Goal: Information Seeking & Learning: Learn about a topic

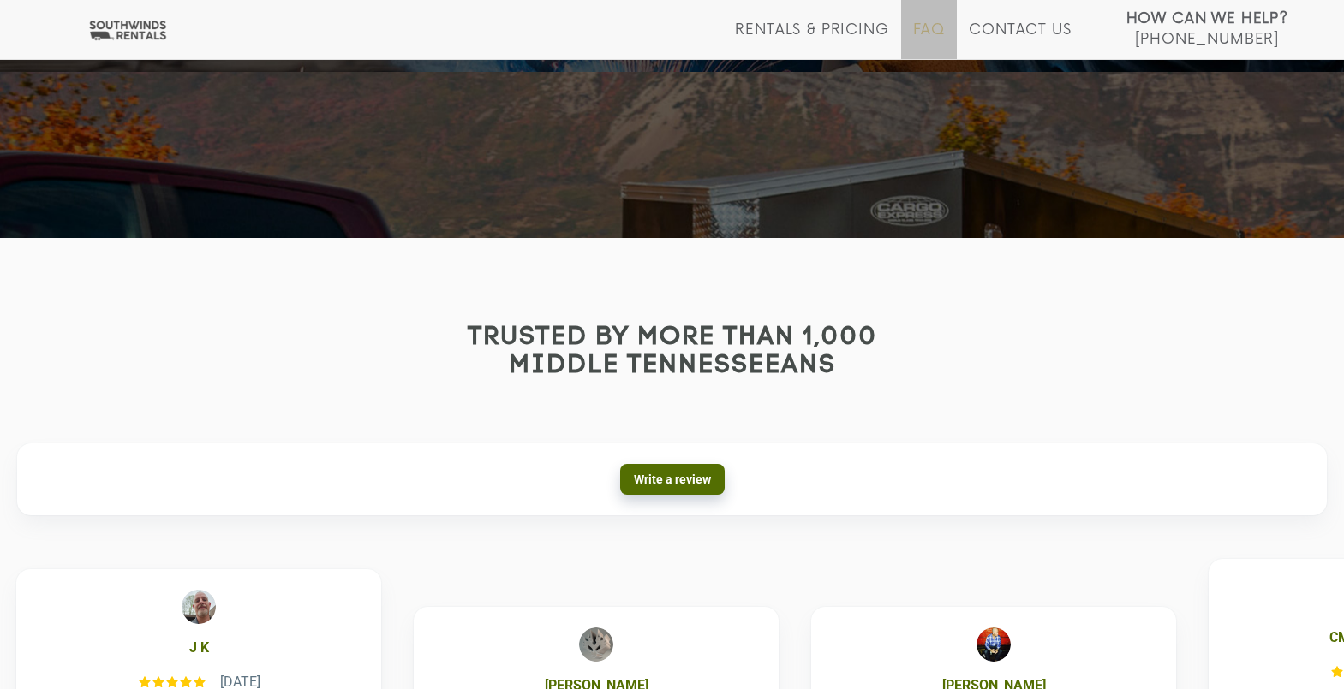
click at [931, 40] on link "FAQ" at bounding box center [929, 40] width 33 height 38
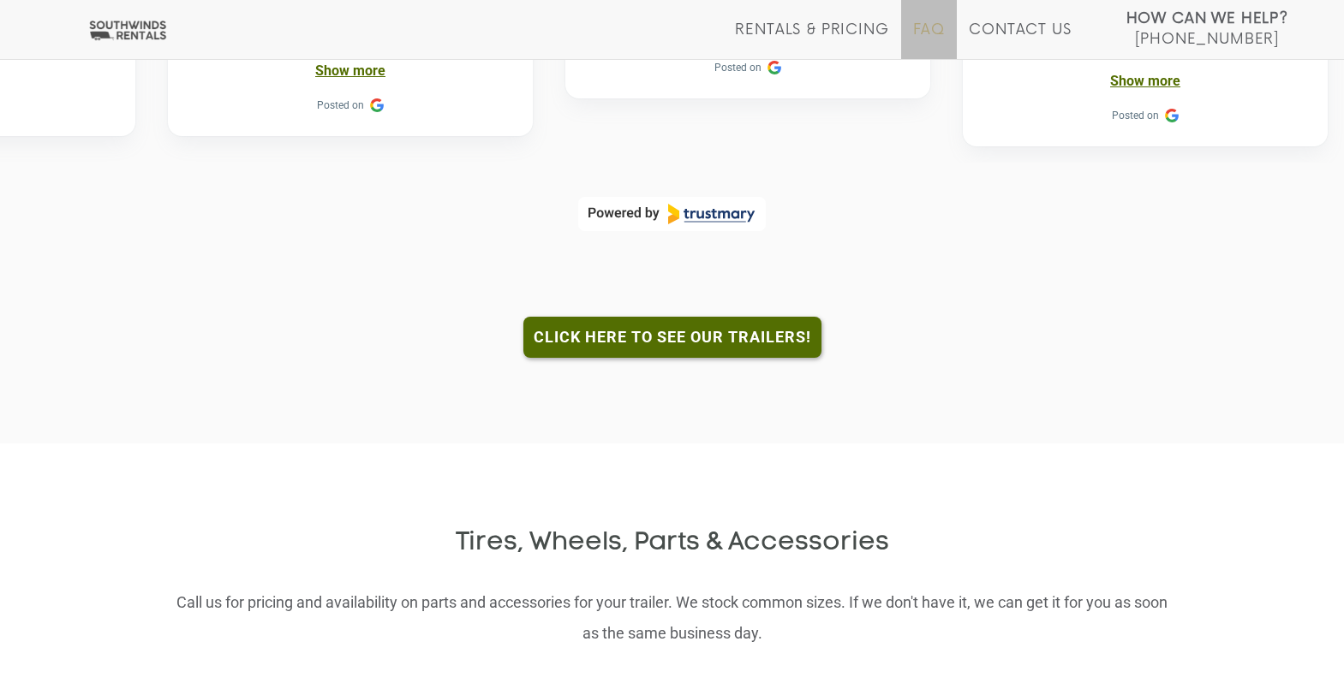
scroll to position [1630, 0]
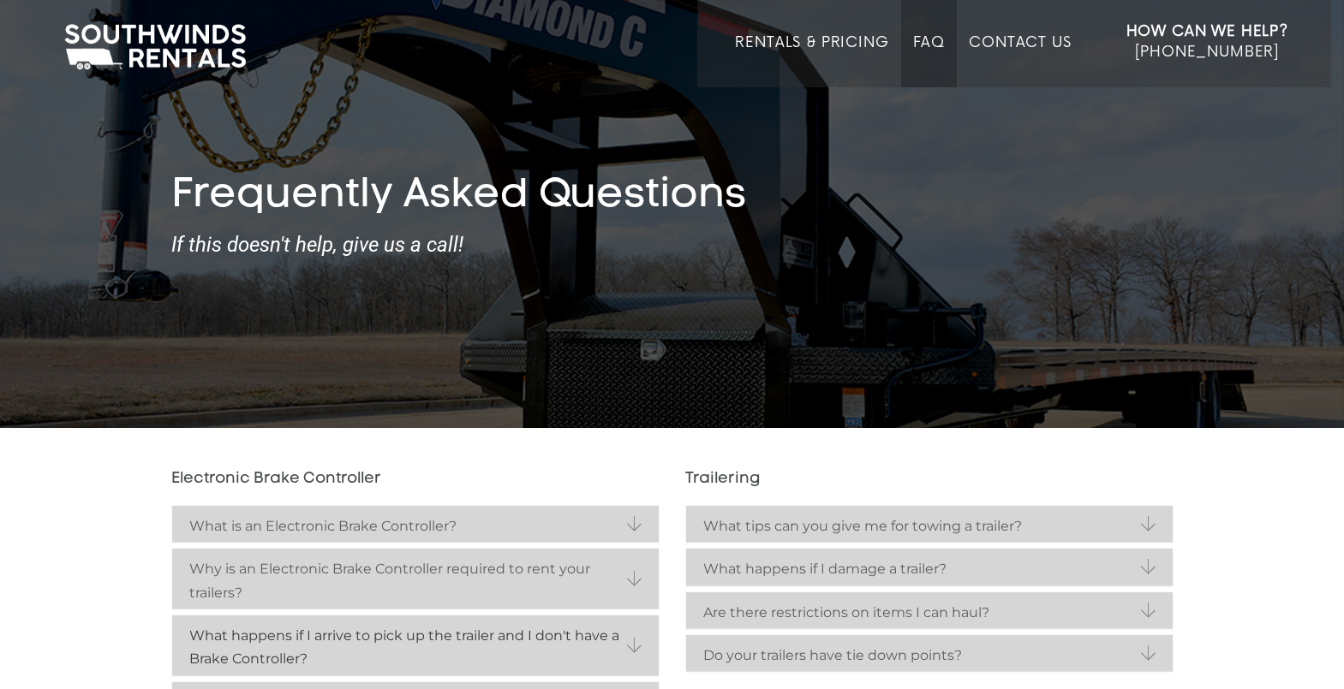
click at [415, 646] on strong "What happens if I arrive to pick up the trailer and I don't have a Brake Contro…" at bounding box center [415, 647] width 452 height 47
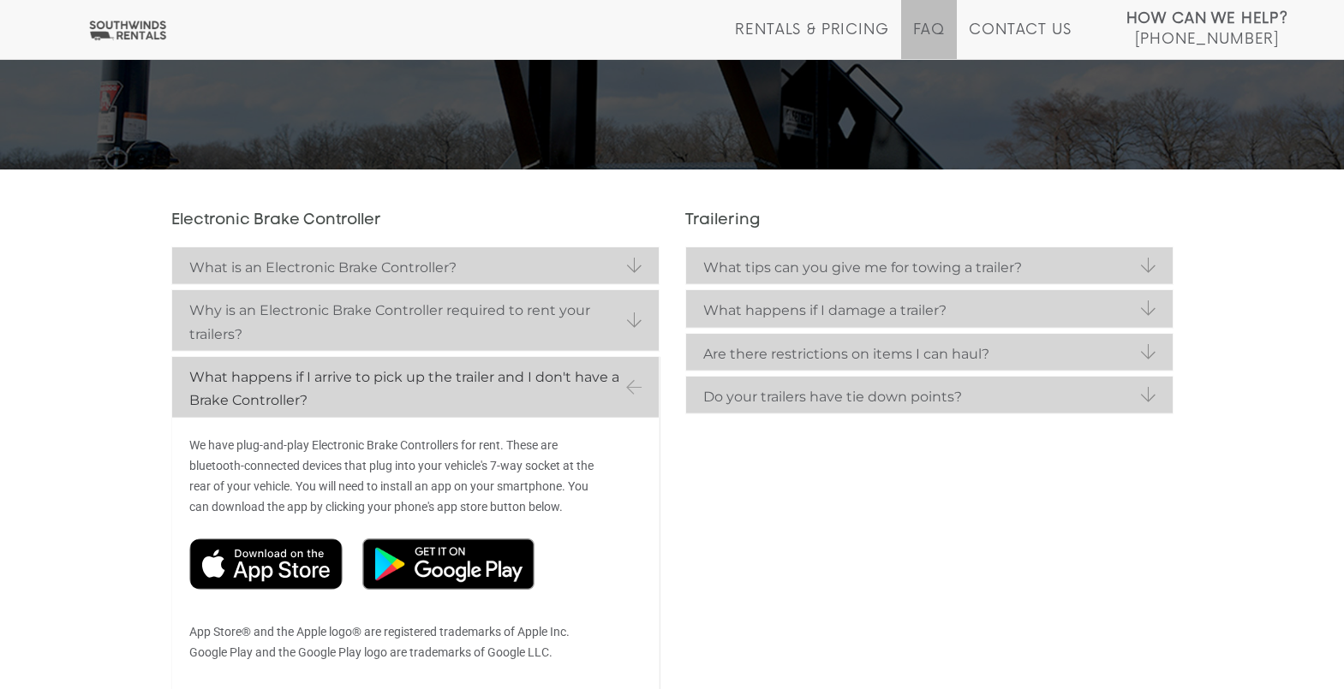
scroll to position [393, 0]
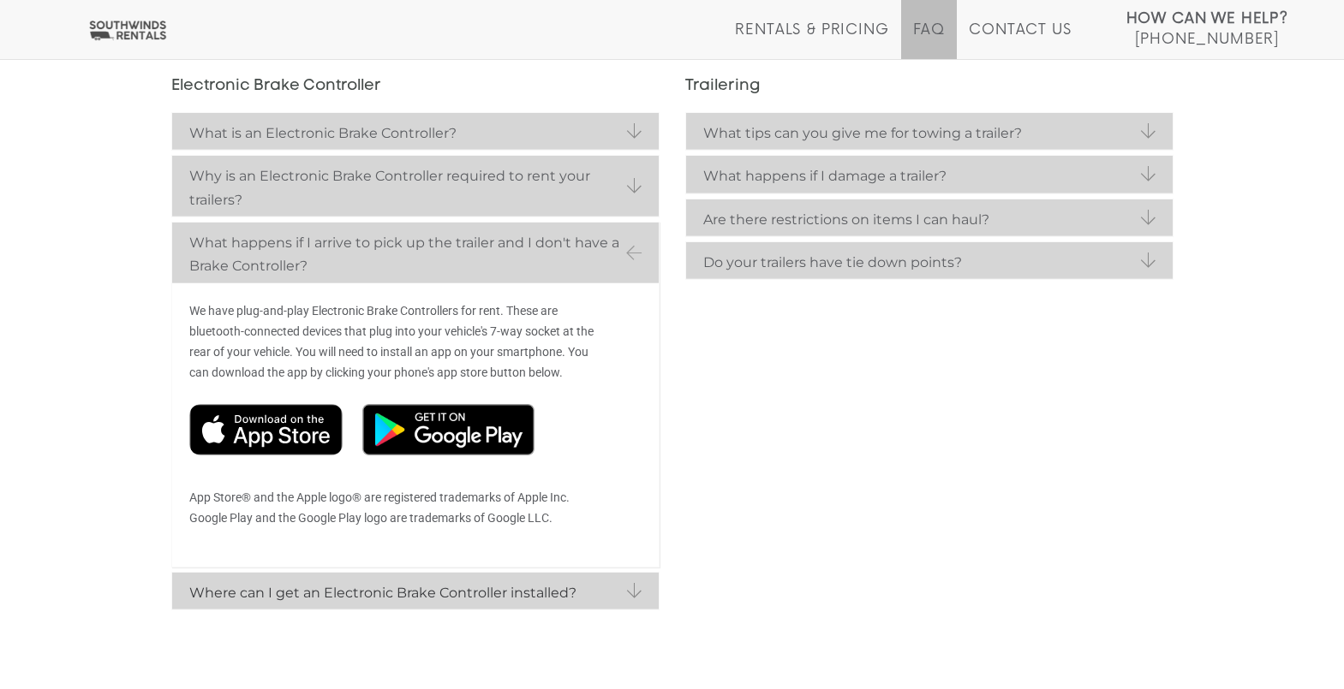
click at [415, 592] on strong "Where can I get an Electronic Brake Controller installed?" at bounding box center [415, 593] width 452 height 23
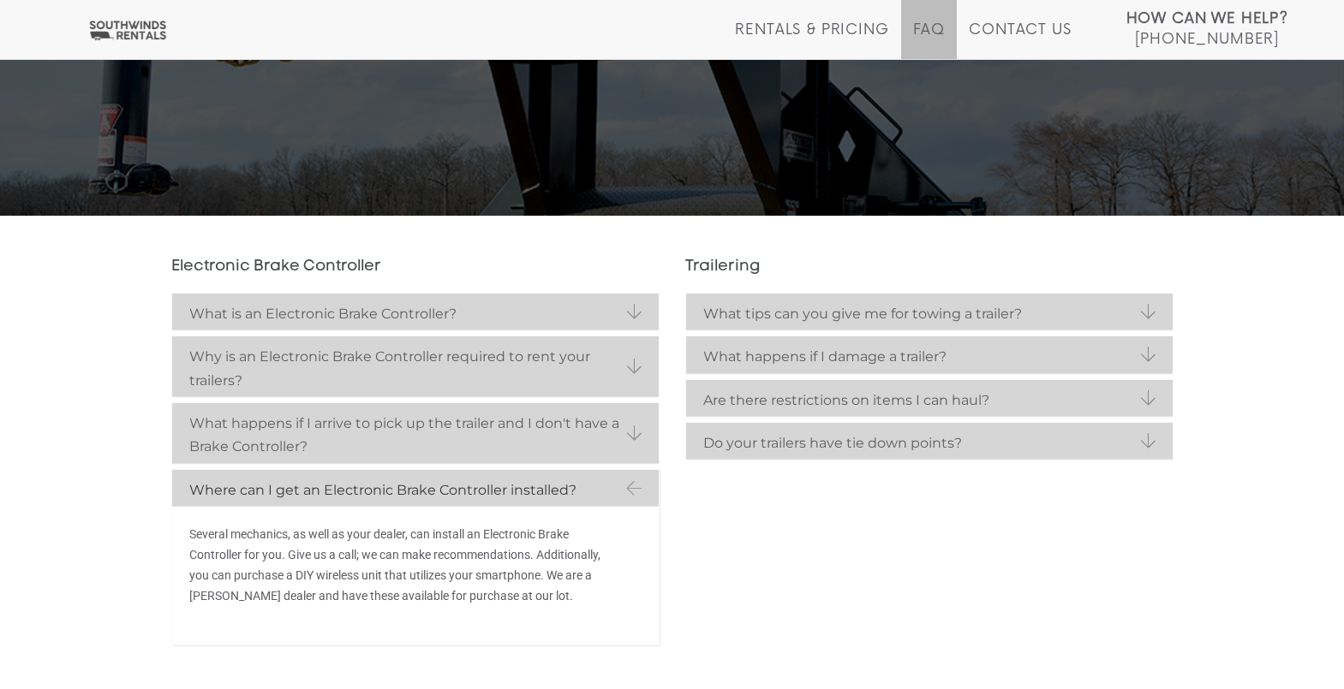
scroll to position [391, 0]
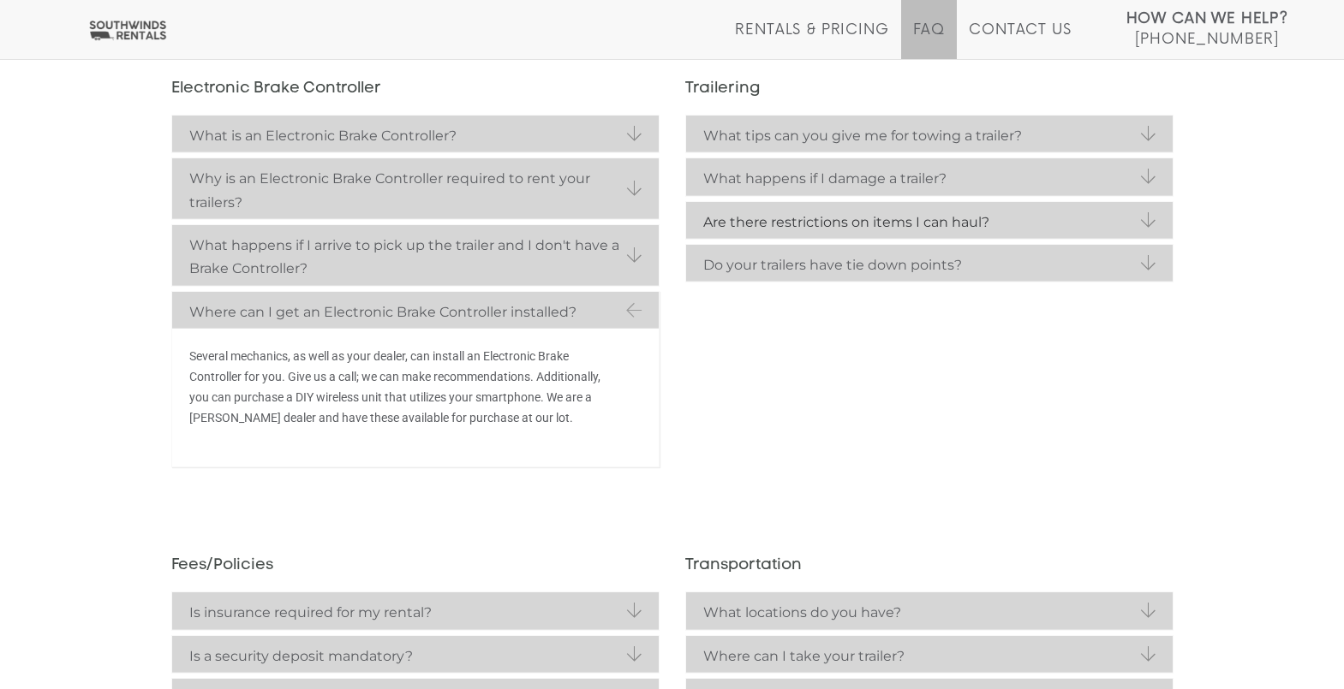
click at [928, 220] on strong "Are there restrictions on items I can haul?" at bounding box center [929, 222] width 452 height 23
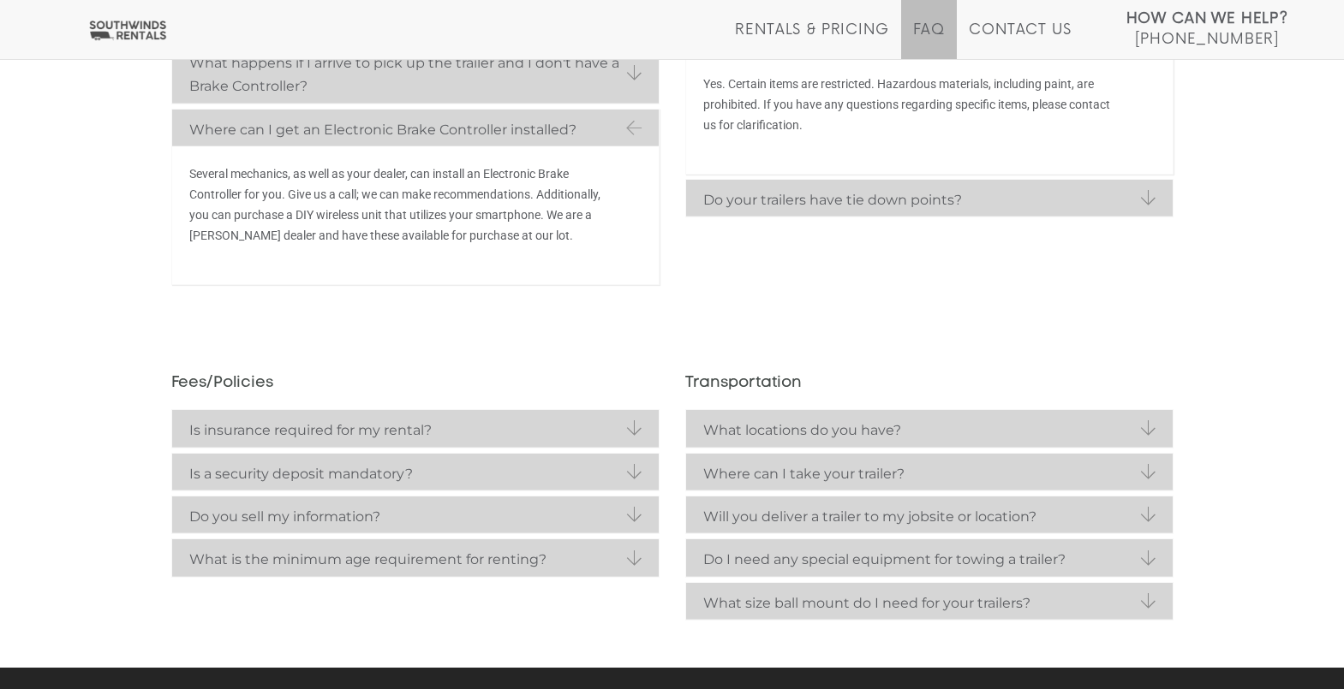
scroll to position [592, 0]
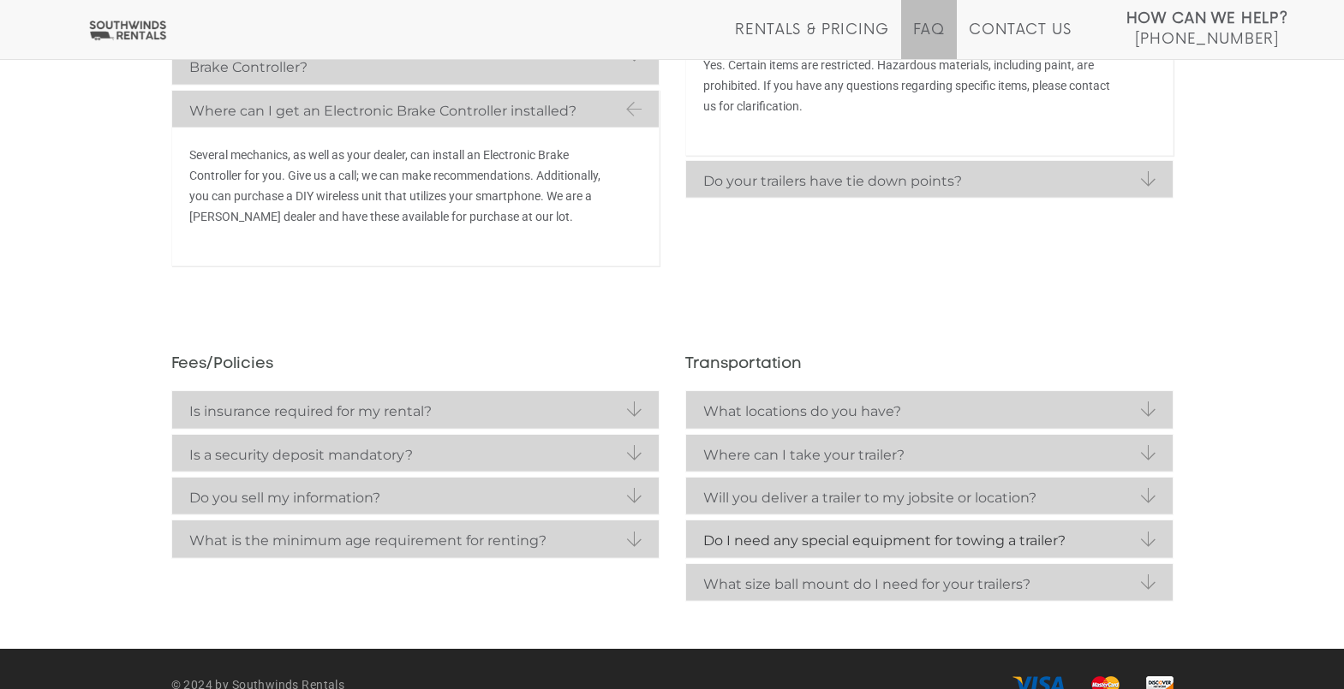
click at [928, 540] on strong "Do I need any special equipment for towing a trailer?" at bounding box center [929, 540] width 452 height 23
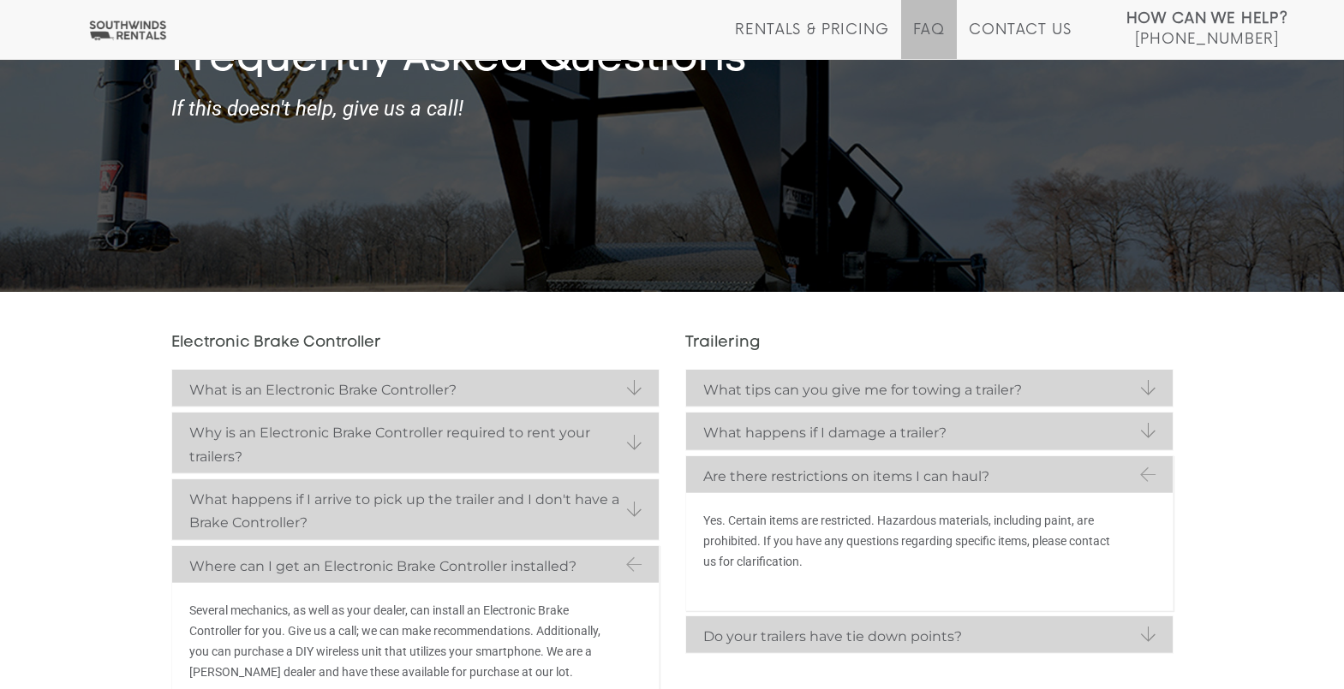
scroll to position [173, 0]
